Goal: Information Seeking & Learning: Learn about a topic

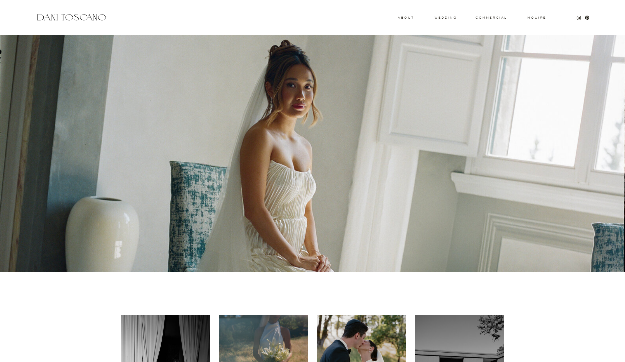
drag, startPoint x: 359, startPoint y: 171, endPoint x: 441, endPoint y: 277, distance: 134.2
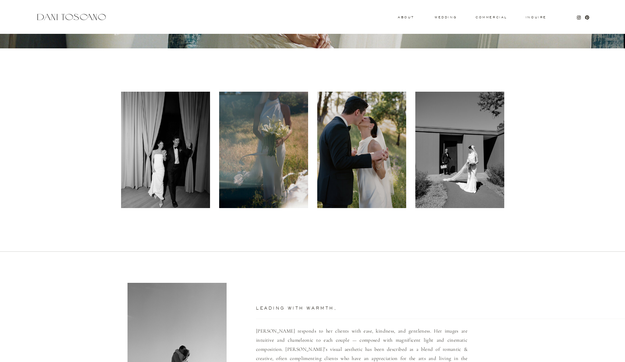
drag, startPoint x: 367, startPoint y: 169, endPoint x: 394, endPoint y: 249, distance: 83.5
click at [397, 253] on div "Inquire commercial wedding About Leading with warmth, Dani responds to her clie…" at bounding box center [312, 246] width 625 height 939
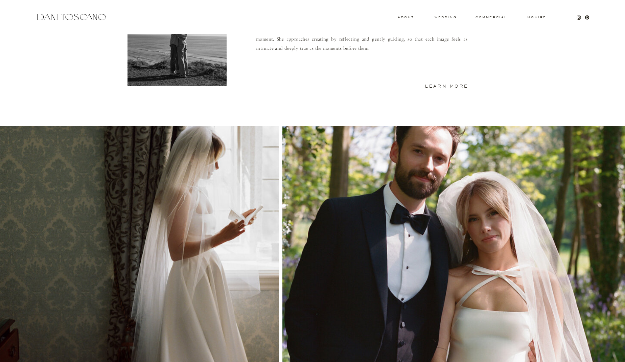
scroll to position [578, 0]
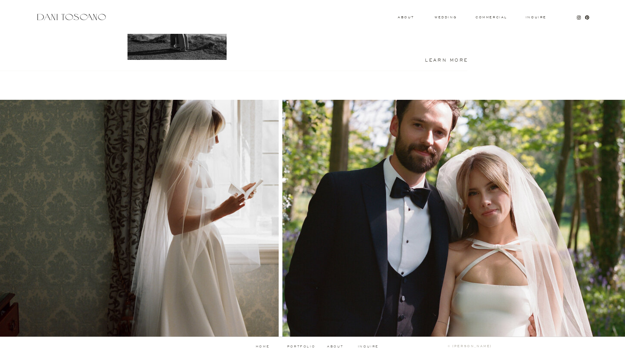
drag, startPoint x: 357, startPoint y: 214, endPoint x: 429, endPoint y: 246, distance: 79.2
click at [429, 246] on div at bounding box center [454, 217] width 345 height 237
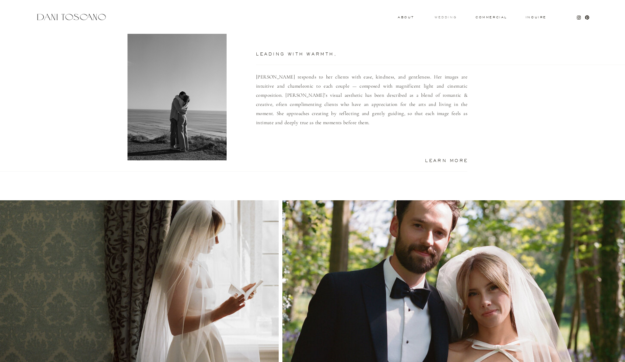
click at [449, 17] on h3 "wedding" at bounding box center [446, 17] width 22 height 2
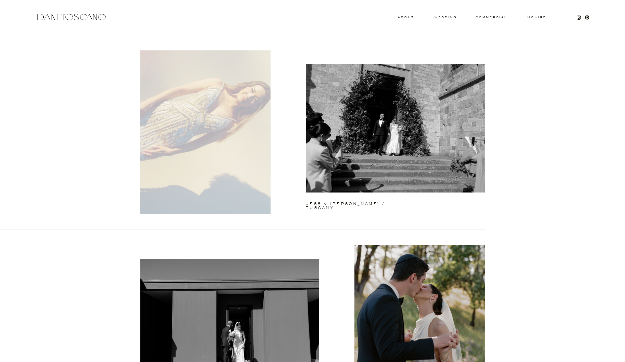
click at [227, 119] on div at bounding box center [205, 132] width 130 height 164
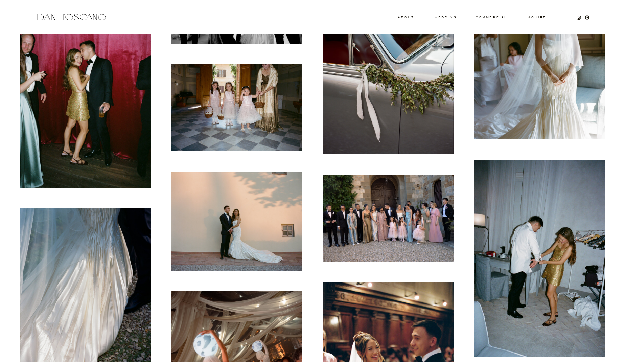
scroll to position [4179, 0]
